Goal: Find specific page/section

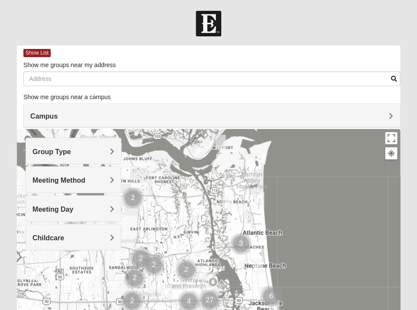
click at [76, 149] on h4 "Group Type" at bounding box center [73, 152] width 82 height 8
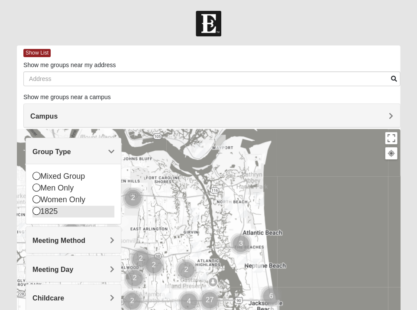
click at [56, 211] on div "1825" at bounding box center [73, 212] width 82 height 12
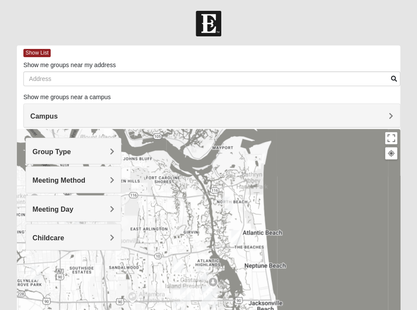
click at [61, 204] on div "Meeting Day" at bounding box center [73, 209] width 95 height 26
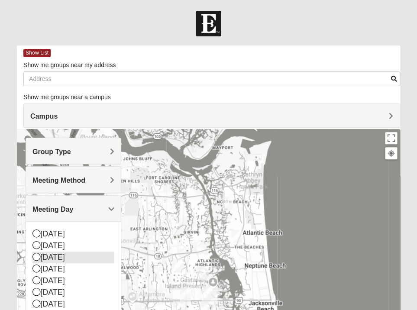
click at [58, 255] on div "[DATE]" at bounding box center [73, 258] width 82 height 12
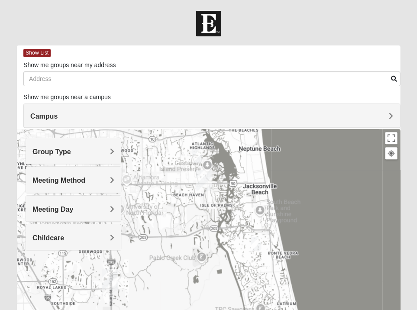
drag, startPoint x: 236, startPoint y: 201, endPoint x: 230, endPoint y: 83, distance: 118.4
click at [230, 83] on div "Show List Loading Groups Keywords Filter Additional Filters Campus [GEOGRAPHIC_…" at bounding box center [208, 260] width 383 height 430
click at [255, 243] on img "1825 Mixed Gatewood/Morales 32082" at bounding box center [256, 245] width 10 height 14
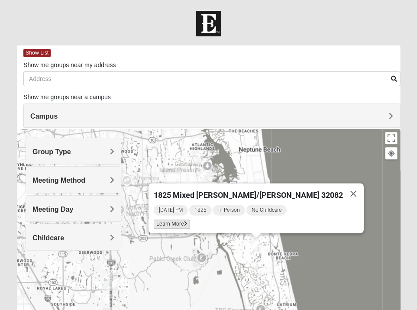
click at [190, 223] on span "Learn More" at bounding box center [171, 224] width 36 height 9
